Goal: Task Accomplishment & Management: Manage account settings

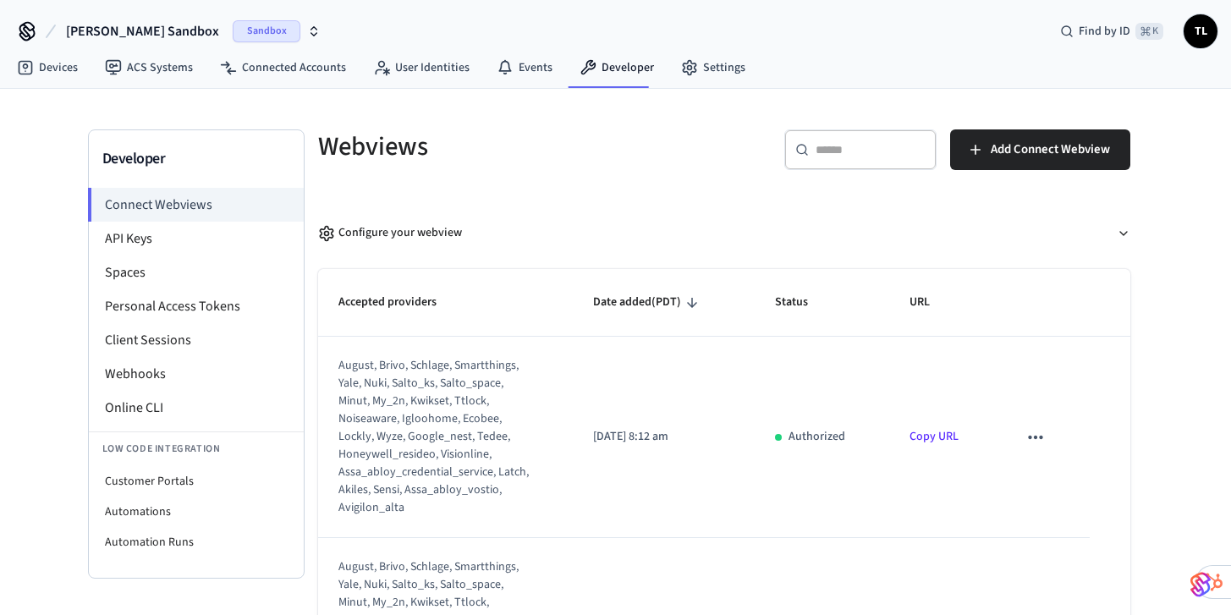
click at [33, 30] on icon at bounding box center [27, 35] width 14 height 11
click at [65, 58] on link "Devices" at bounding box center [47, 67] width 88 height 30
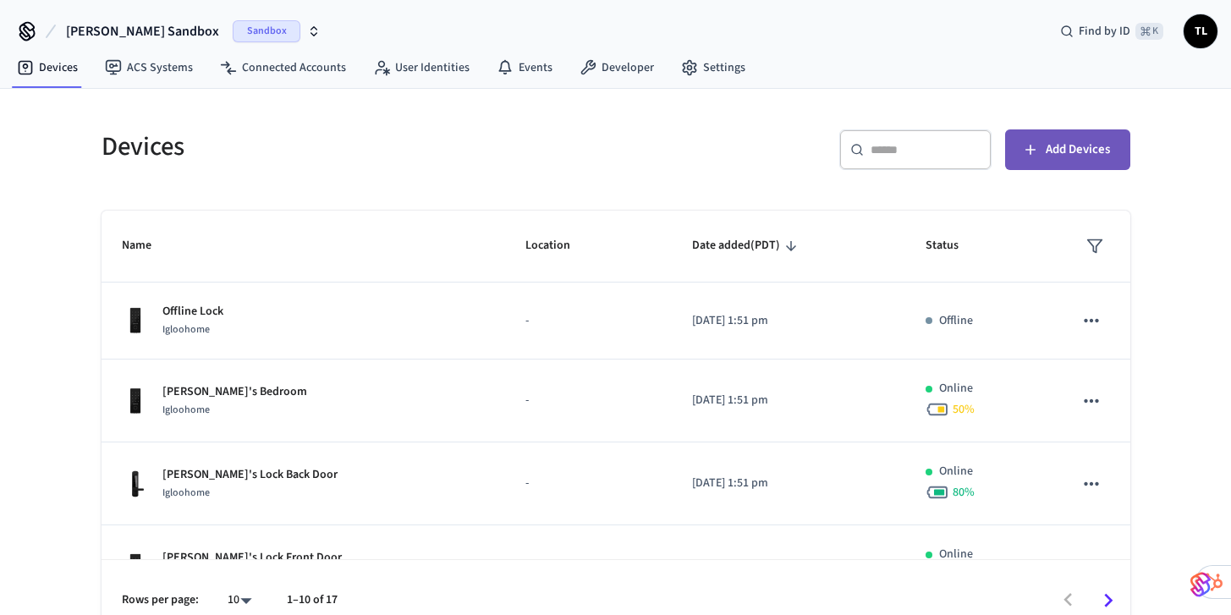
click at [1055, 155] on span "Add Devices" at bounding box center [1078, 150] width 64 height 22
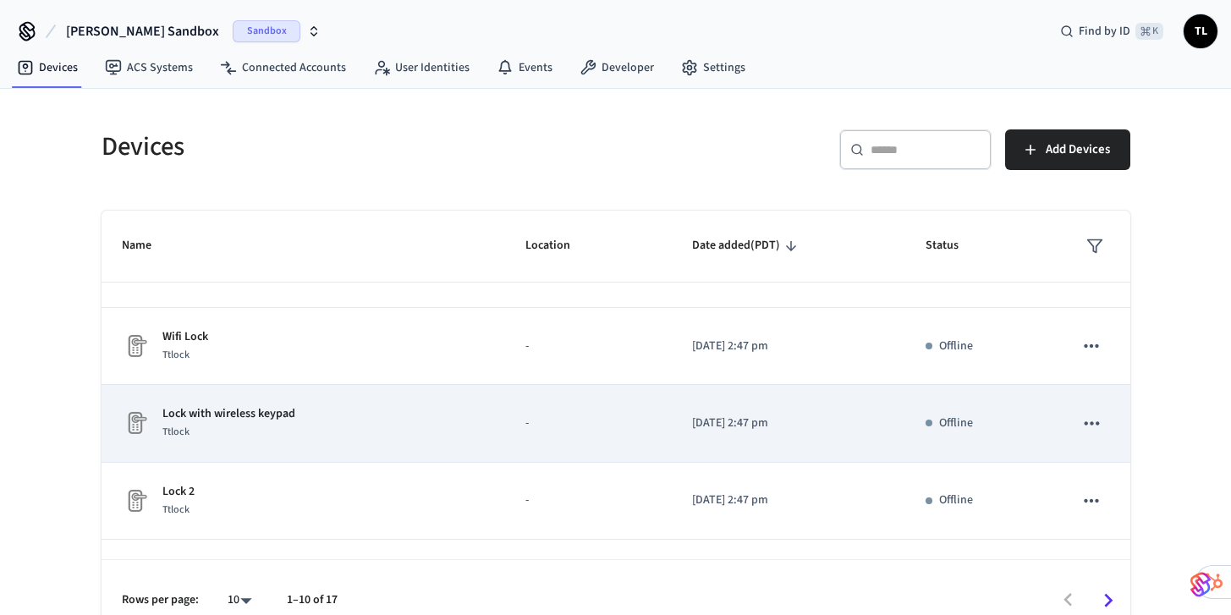
scroll to position [512, 0]
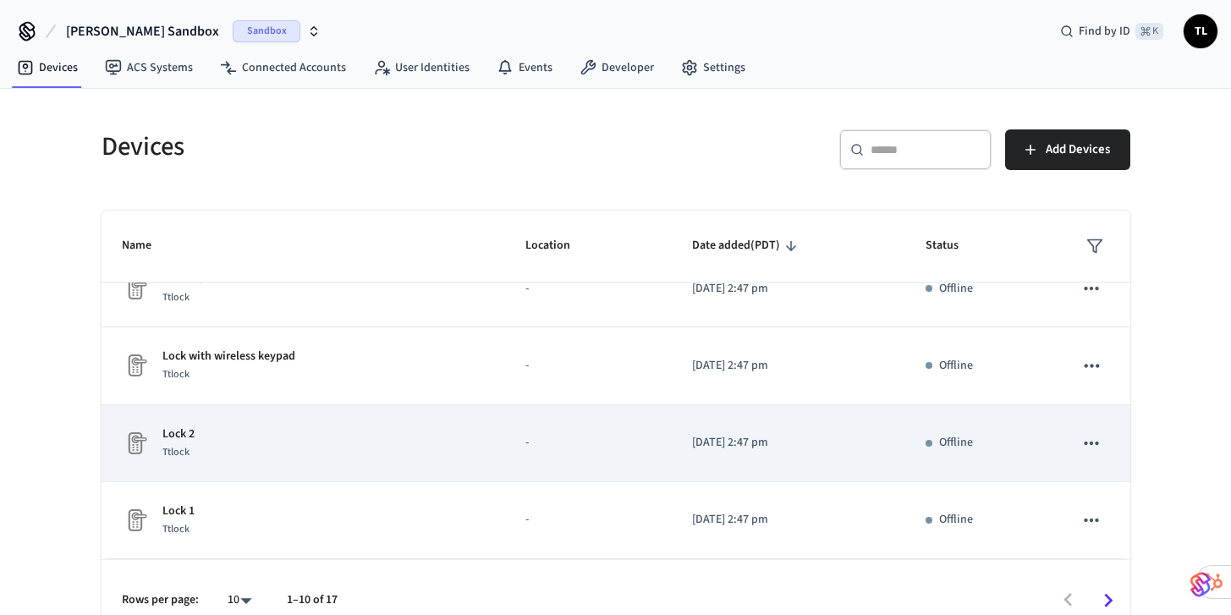
click at [272, 457] on div "Lock 2 Ttlock" at bounding box center [304, 444] width 364 height 36
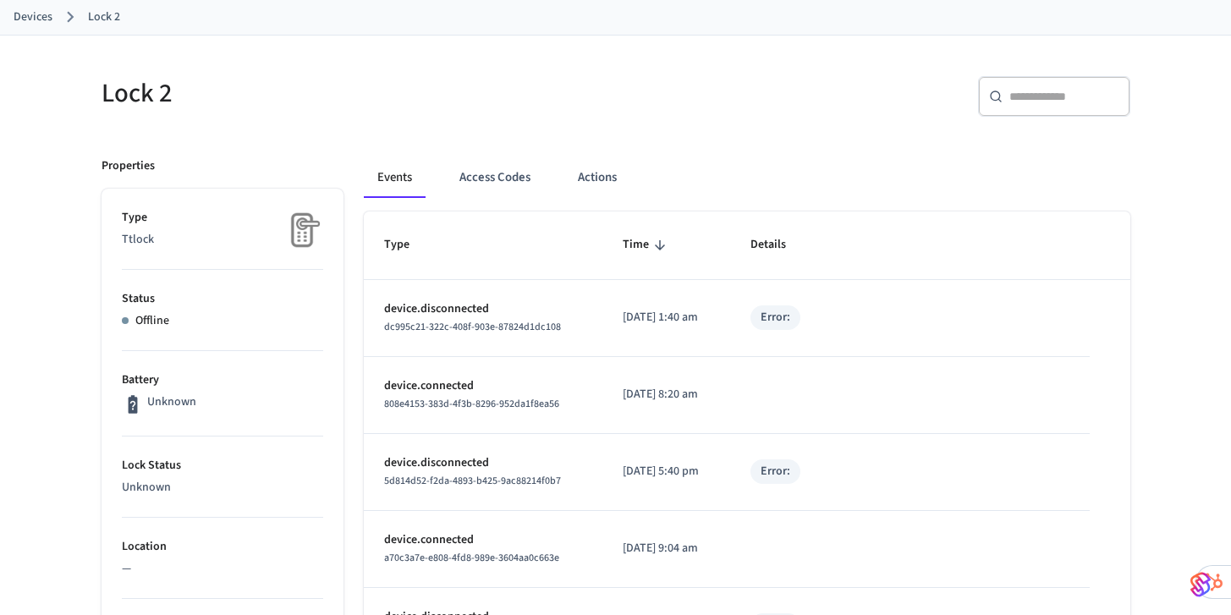
scroll to position [71, 0]
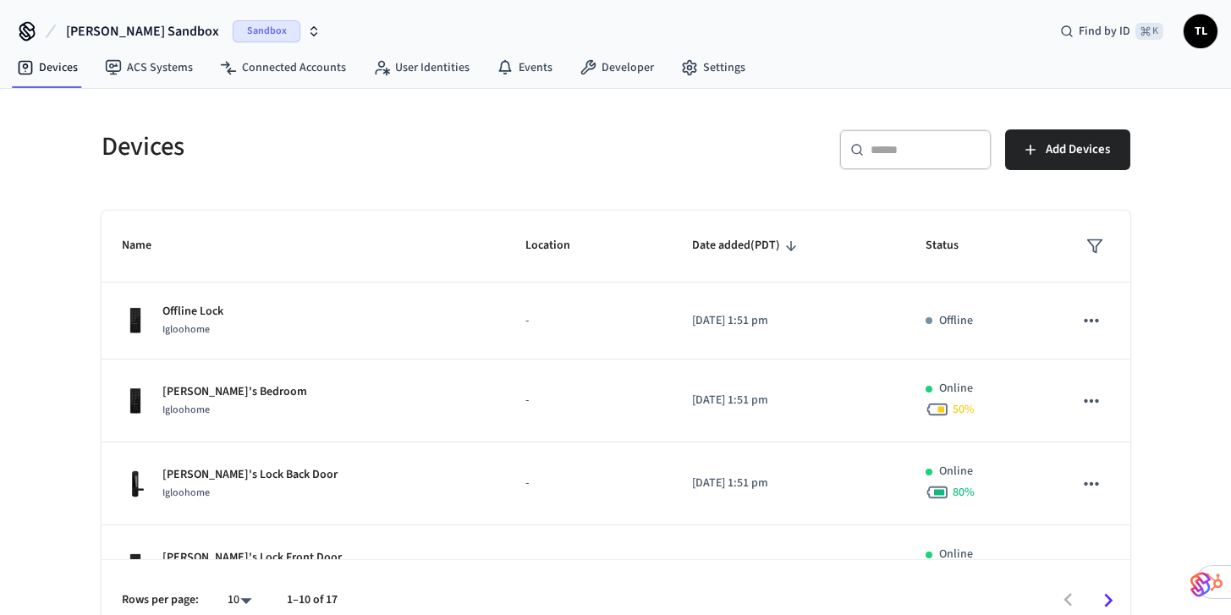
click at [150, 30] on span "[PERSON_NAME] Sandbox" at bounding box center [142, 31] width 153 height 20
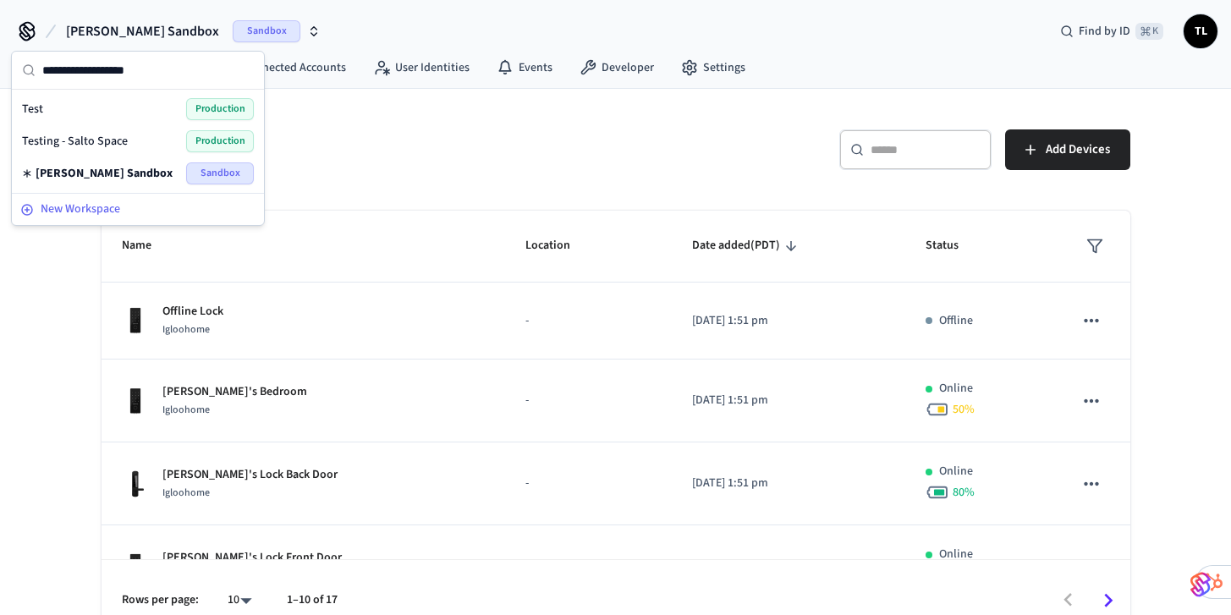
click at [95, 207] on span "New Workspace" at bounding box center [81, 210] width 80 height 18
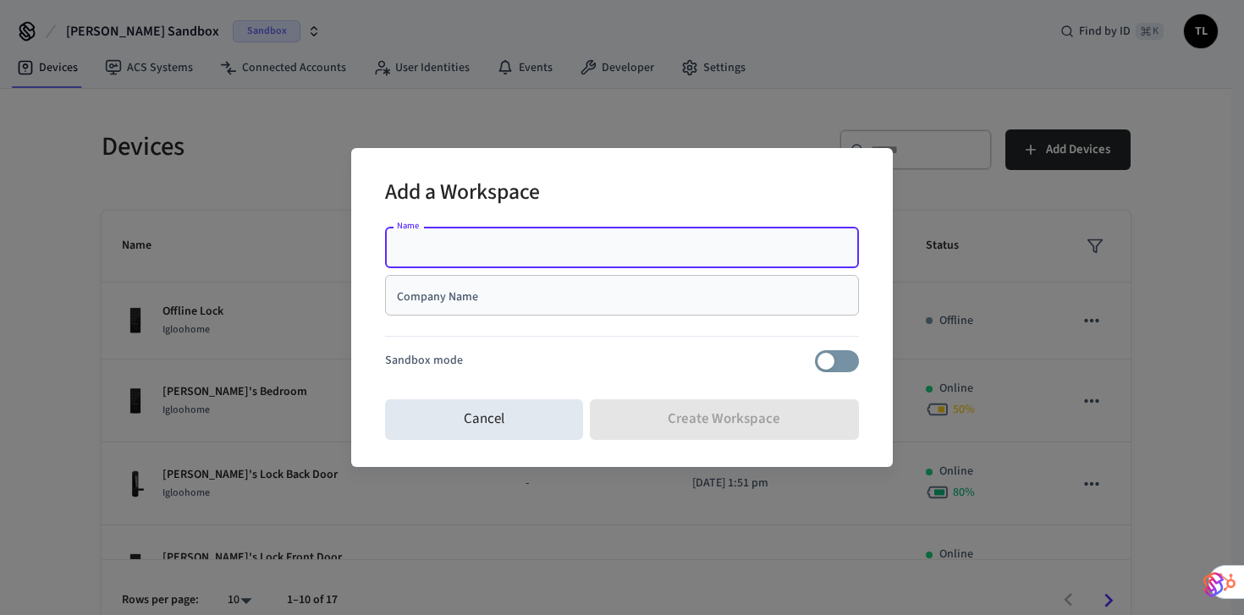
click at [484, 242] on input "Name" at bounding box center [622, 247] width 454 height 17
type input "**********"
click at [548, 307] on div "Company Name" at bounding box center [622, 295] width 474 height 41
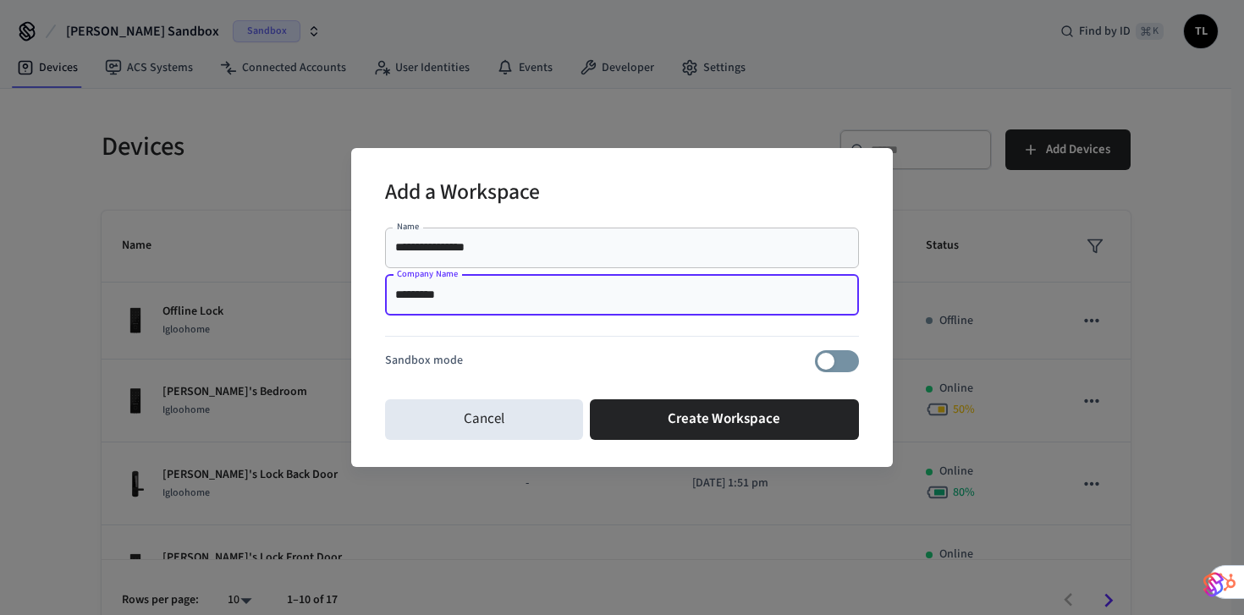
type input "*********"
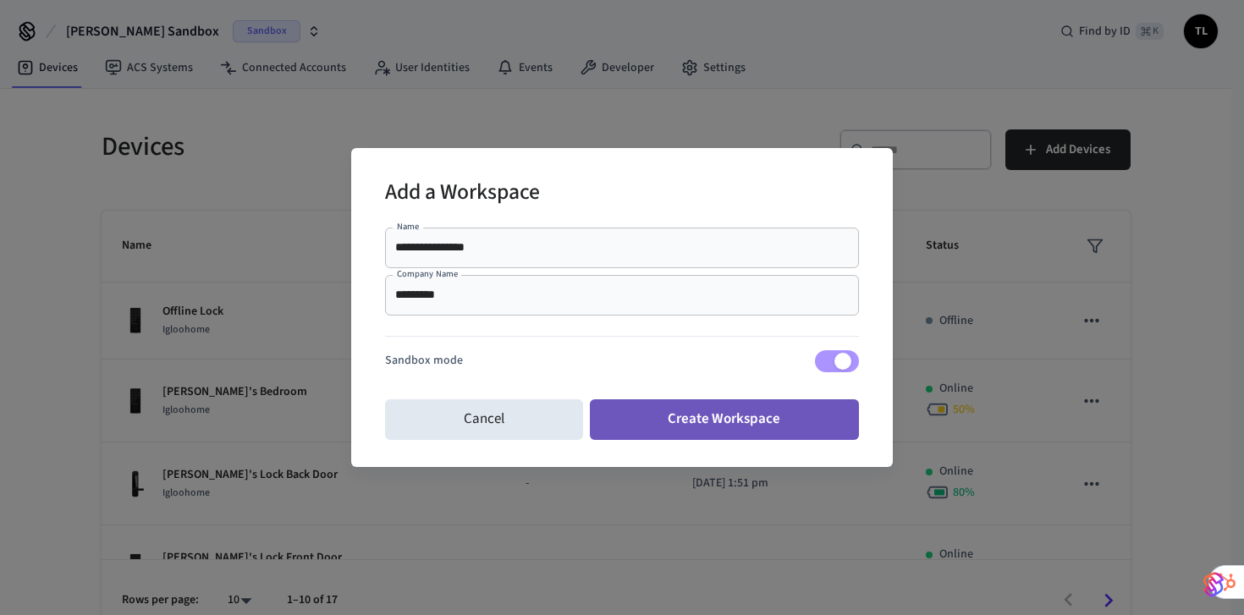
click at [744, 421] on button "Create Workspace" at bounding box center [725, 419] width 270 height 41
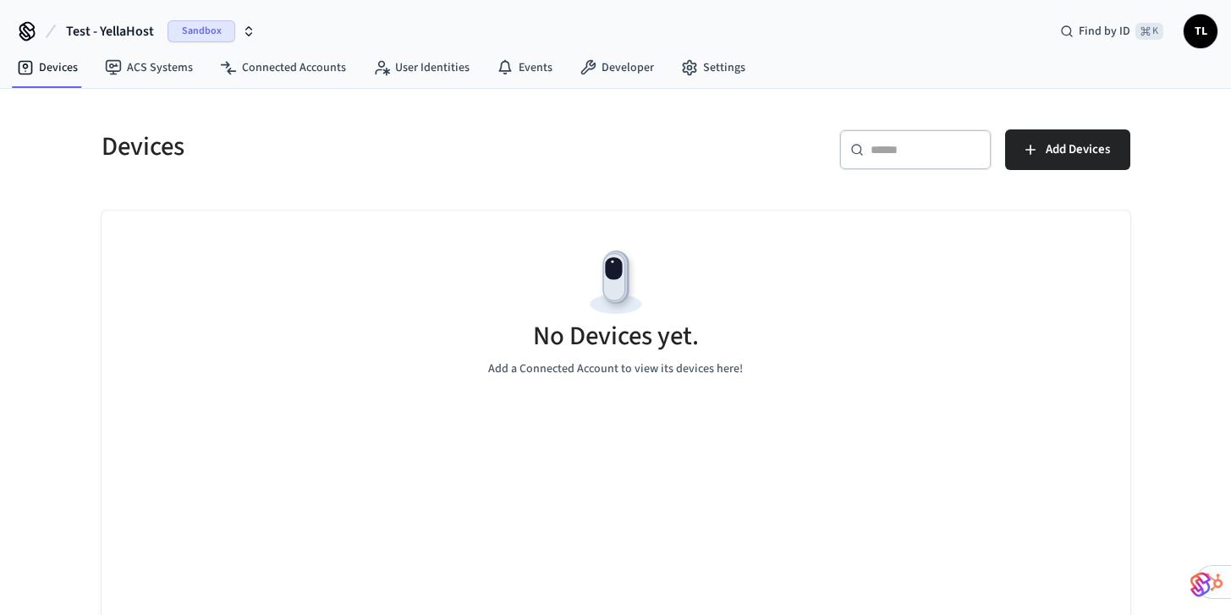
scroll to position [3, 0]
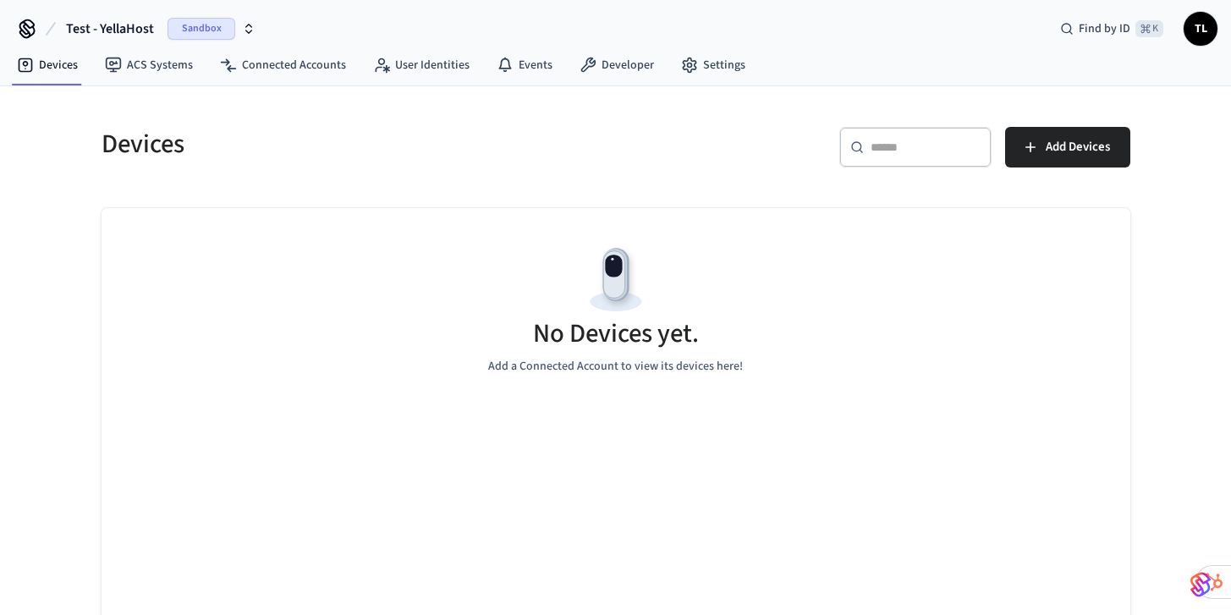
click at [185, 36] on span "Sandbox" at bounding box center [202, 29] width 68 height 22
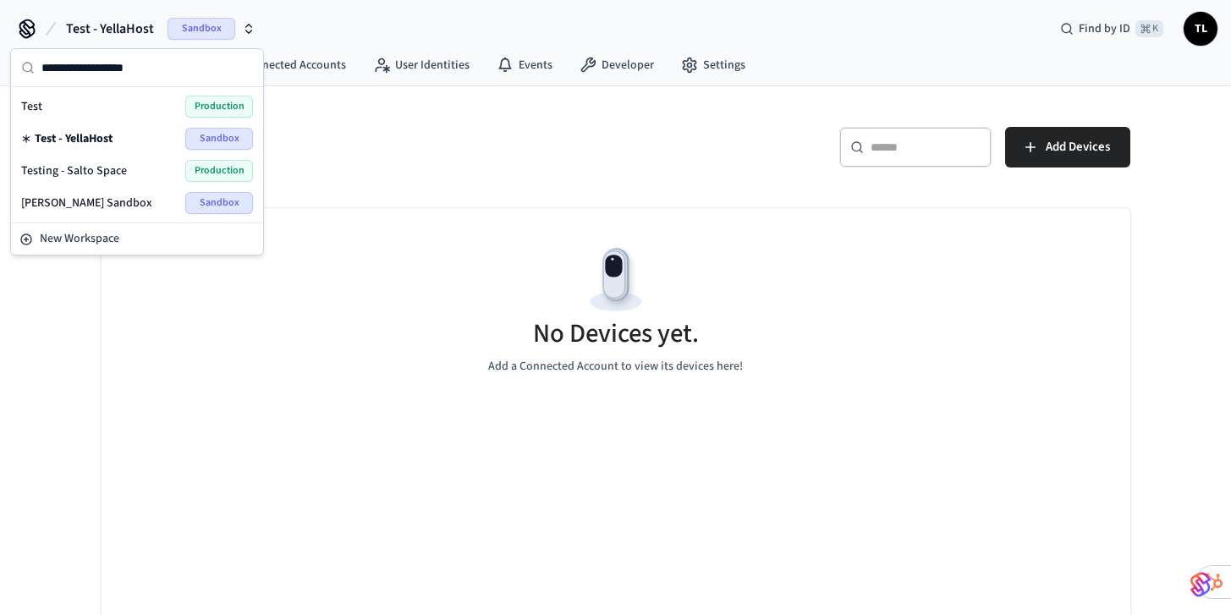
click at [131, 205] on div "Tyler's Sandbox Sandbox" at bounding box center [137, 203] width 232 height 22
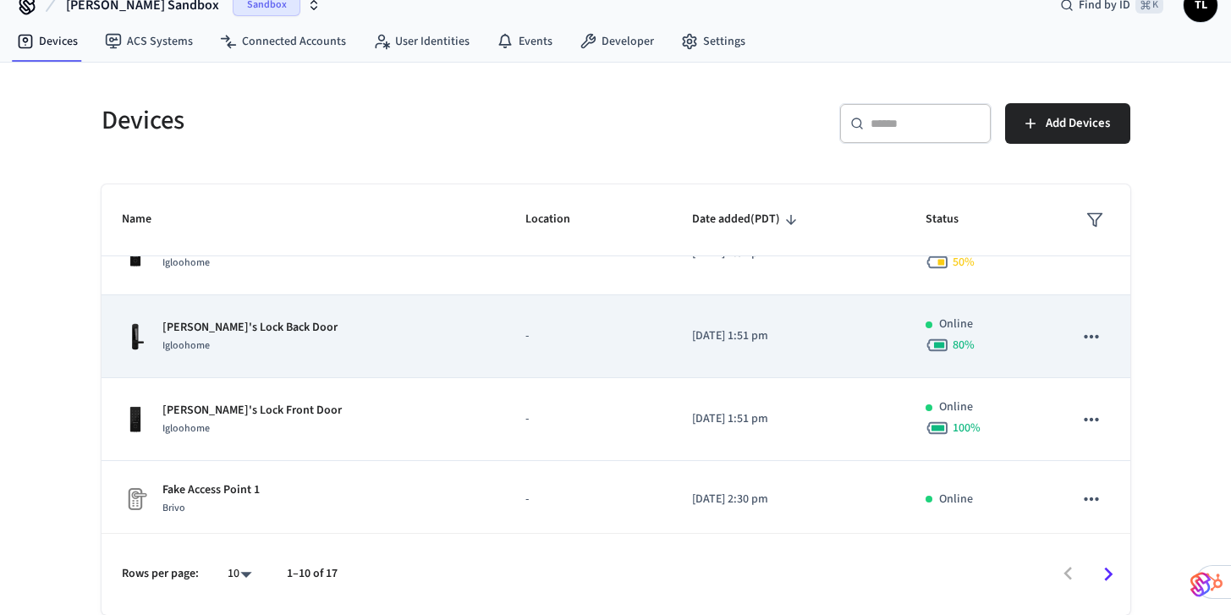
scroll to position [123, 0]
click at [305, 349] on div "Jane's Lock Back Door Igloohome" at bounding box center [304, 335] width 364 height 36
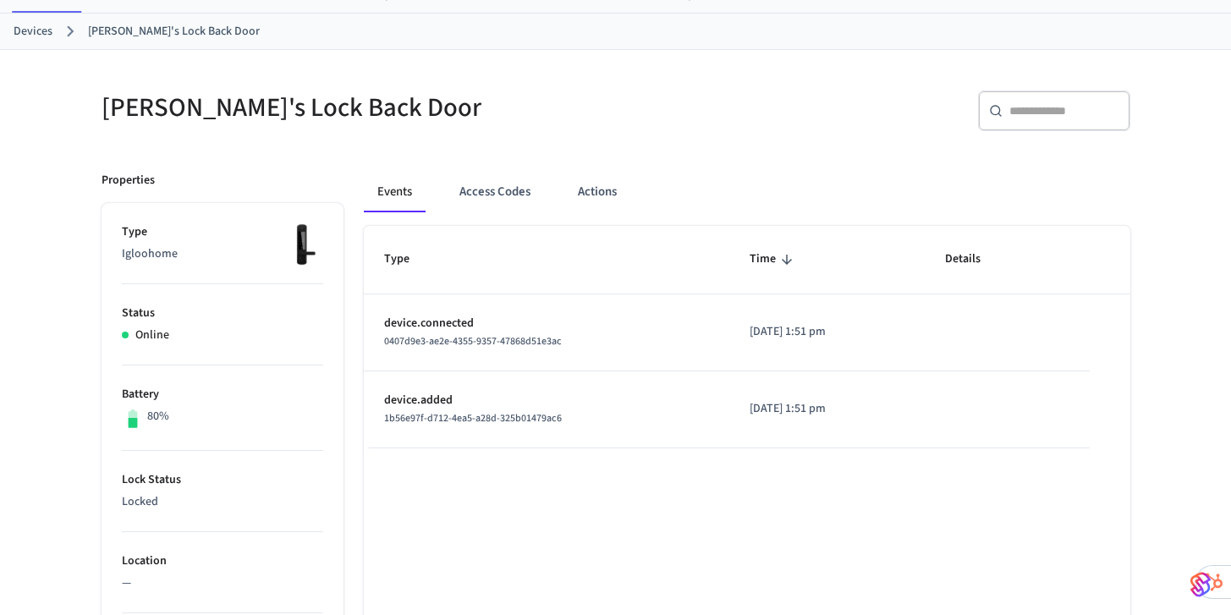
scroll to position [87, 0]
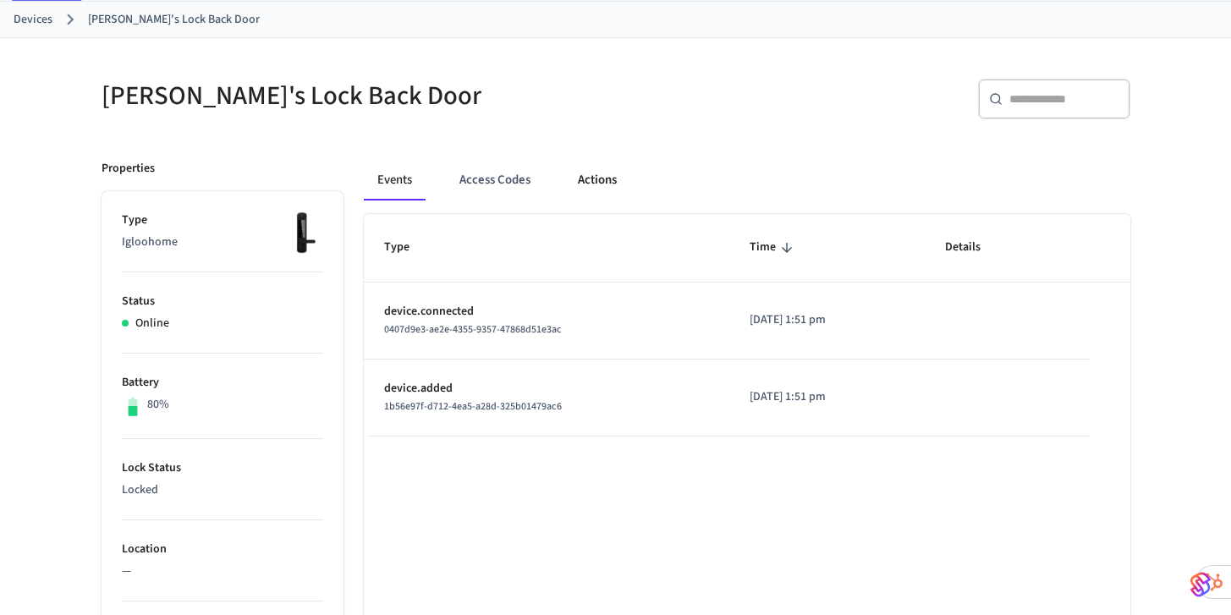
click at [600, 176] on button "Actions" at bounding box center [597, 180] width 66 height 41
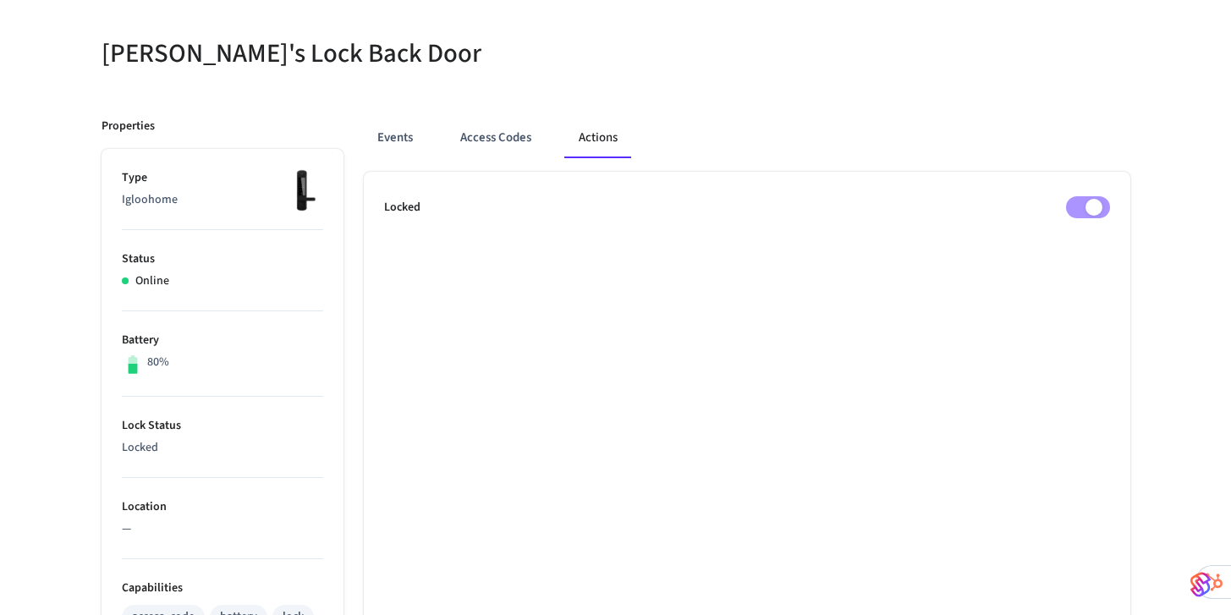
scroll to position [136, 0]
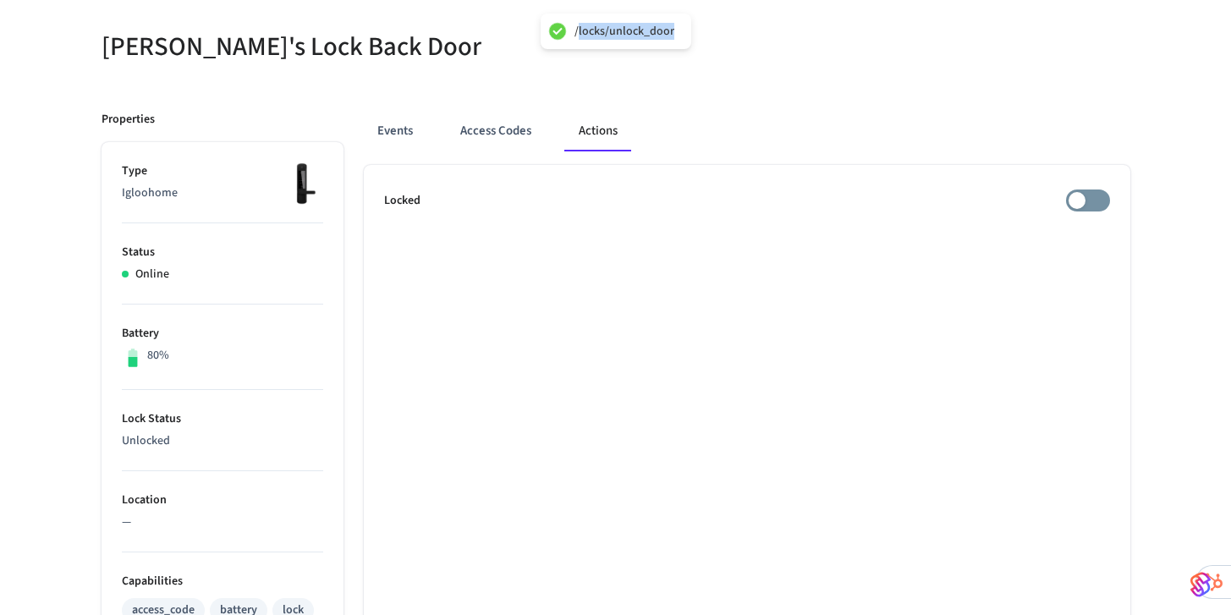
drag, startPoint x: 579, startPoint y: 32, endPoint x: 683, endPoint y: 36, distance: 104.2
click at [683, 36] on div "/locks/unlock_door" at bounding box center [616, 32] width 151 height 36
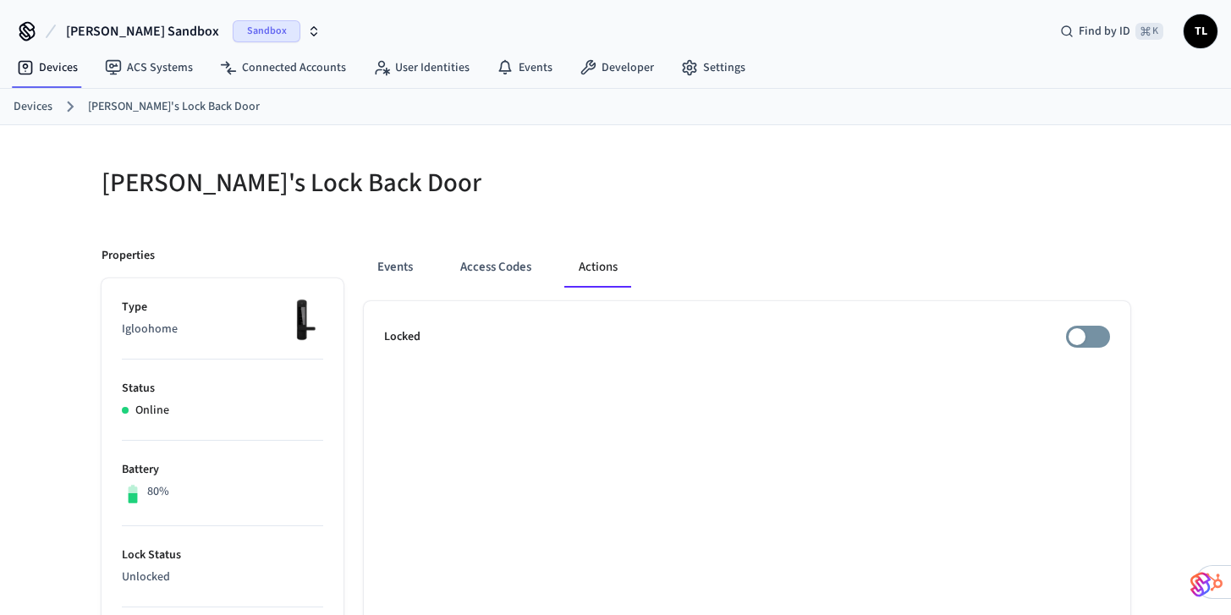
scroll to position [2, 0]
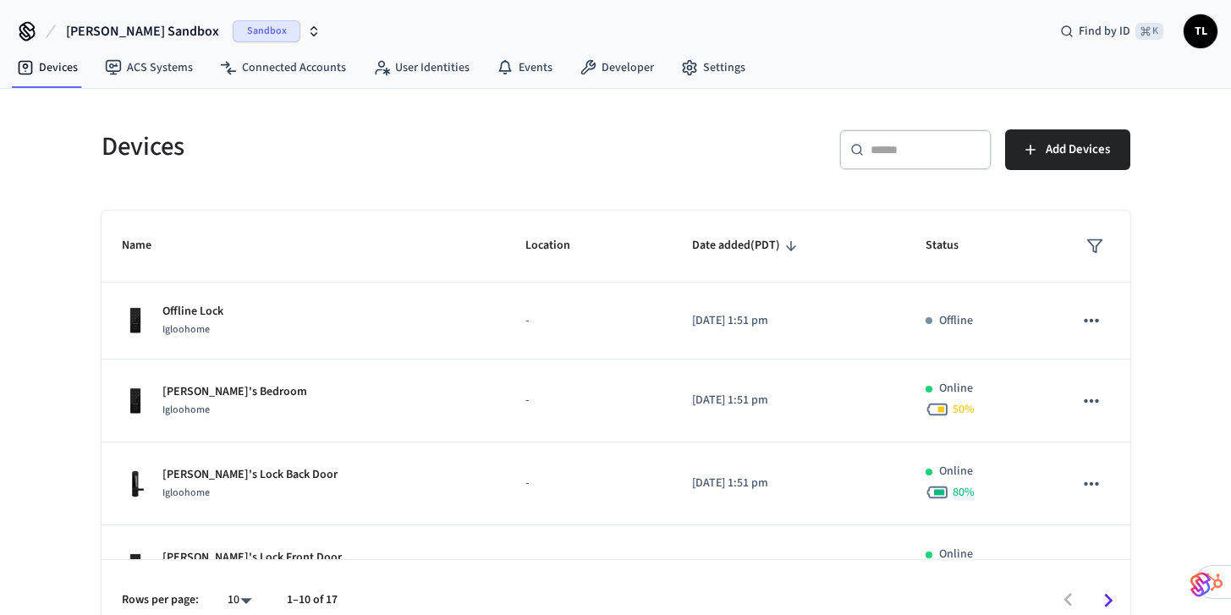
click at [233, 30] on span "Sandbox" at bounding box center [267, 31] width 68 height 22
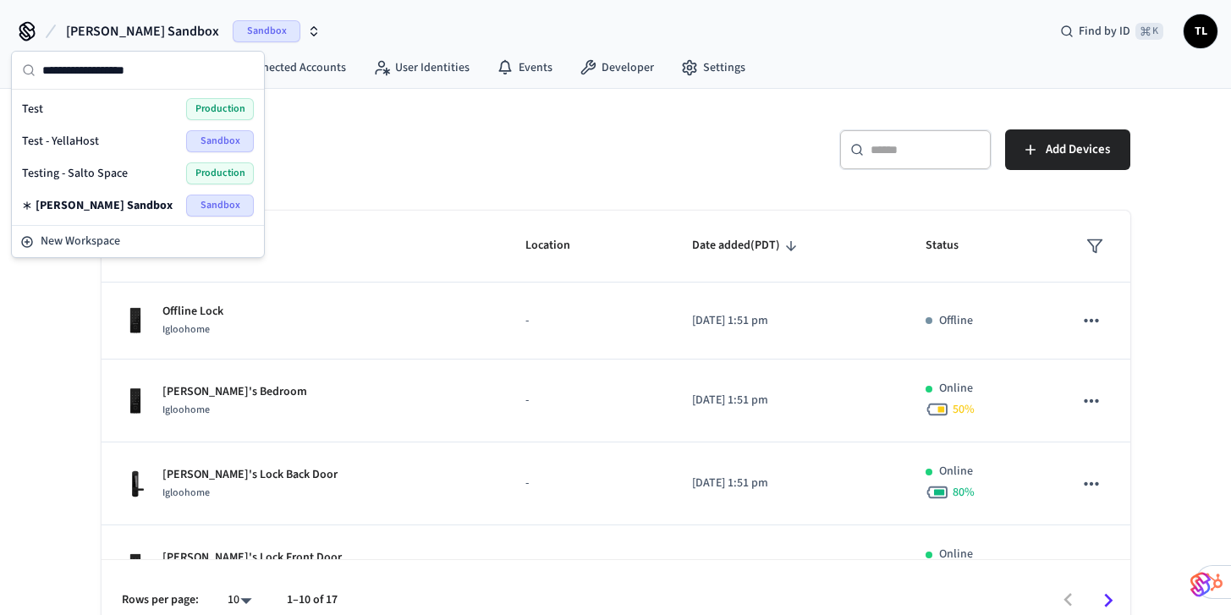
click at [142, 107] on div "Test Production" at bounding box center [138, 109] width 232 height 22
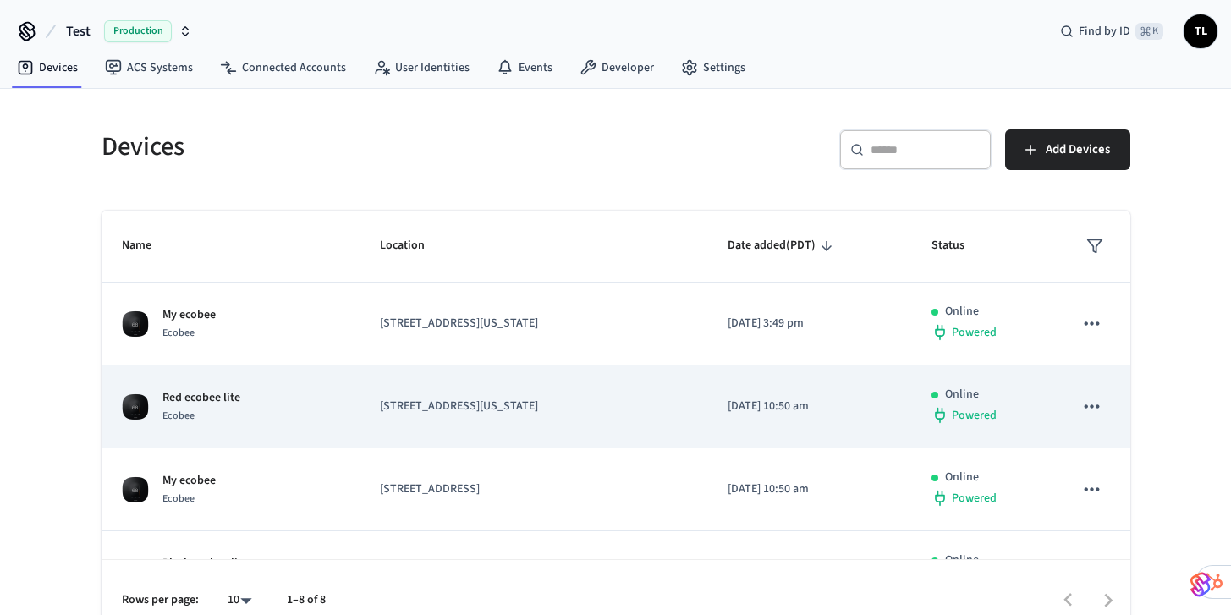
scroll to position [1, 0]
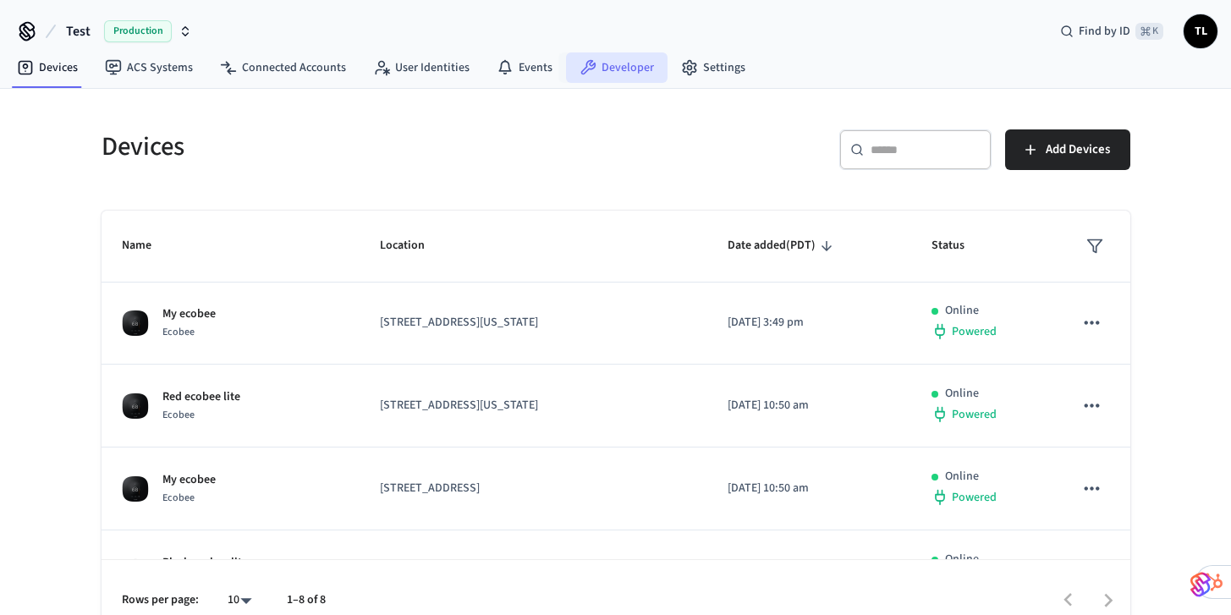
click at [613, 69] on link "Developer" at bounding box center [617, 67] width 102 height 30
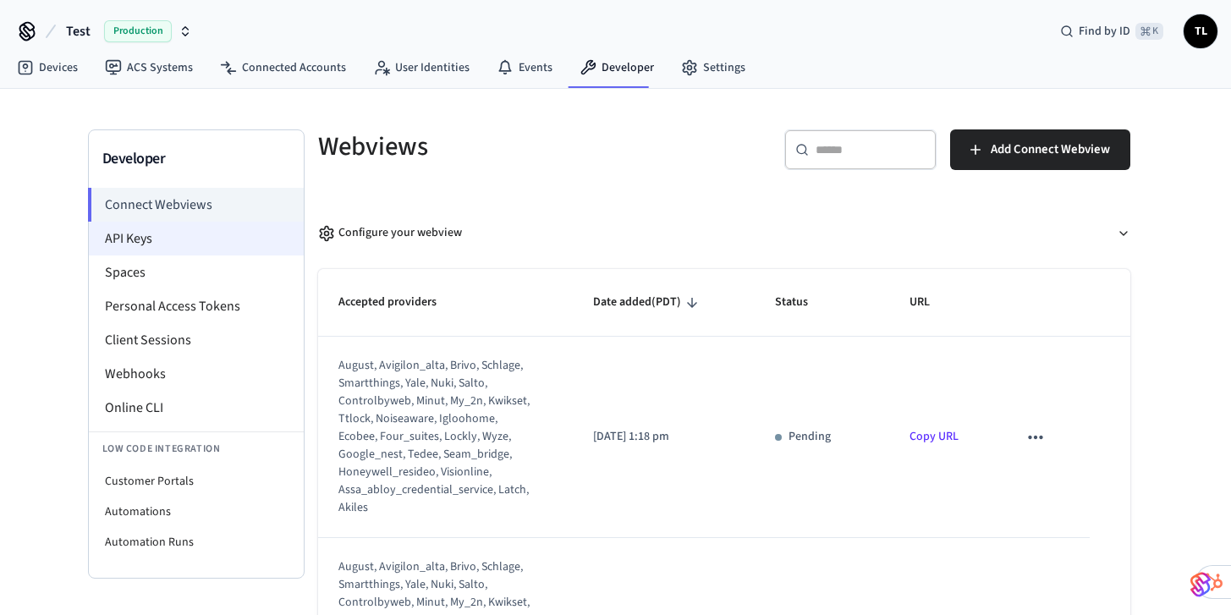
click at [207, 239] on li "API Keys" at bounding box center [196, 239] width 215 height 34
